Goal: Find specific page/section: Find specific page/section

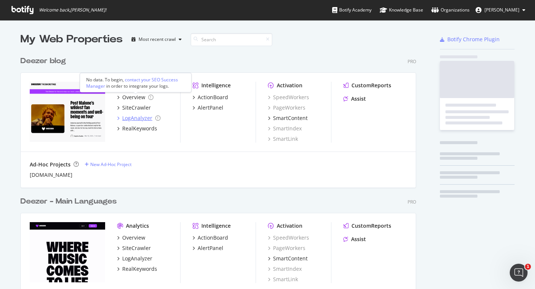
scroll to position [69, 0]
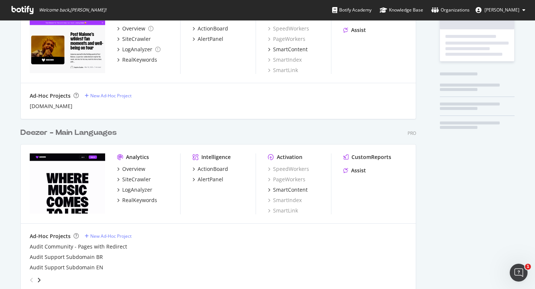
click at [91, 135] on div "Deezer - Main Languages" at bounding box center [68, 132] width 96 height 11
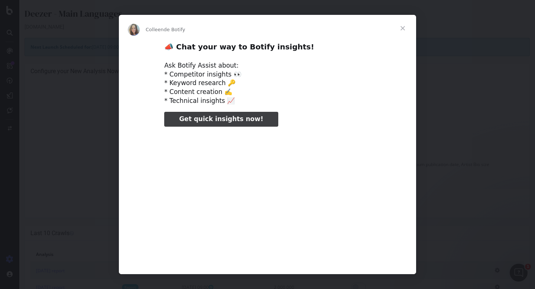
type input "53231"
click at [404, 27] on span "Fermer" at bounding box center [403, 28] width 27 height 27
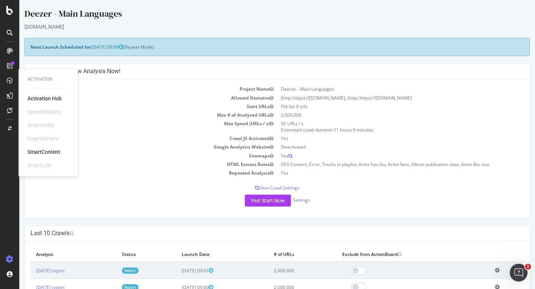
click at [52, 114] on div "SpeedWorkers" at bounding box center [44, 111] width 33 height 7
